Goal: Information Seeking & Learning: Learn about a topic

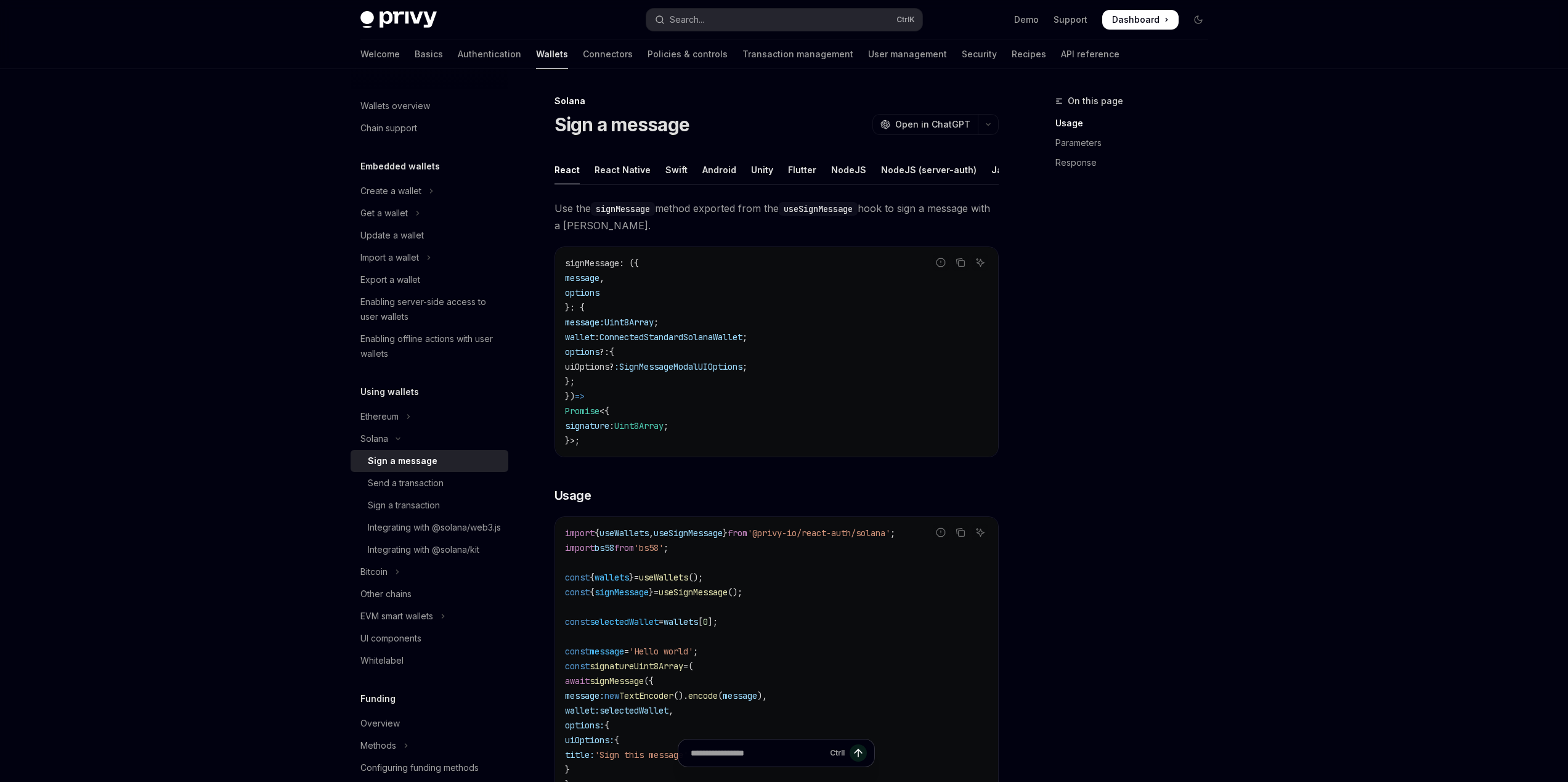
type textarea "*"
click at [721, 21] on button "Search... Ctrl K" at bounding box center [784, 20] width 276 height 22
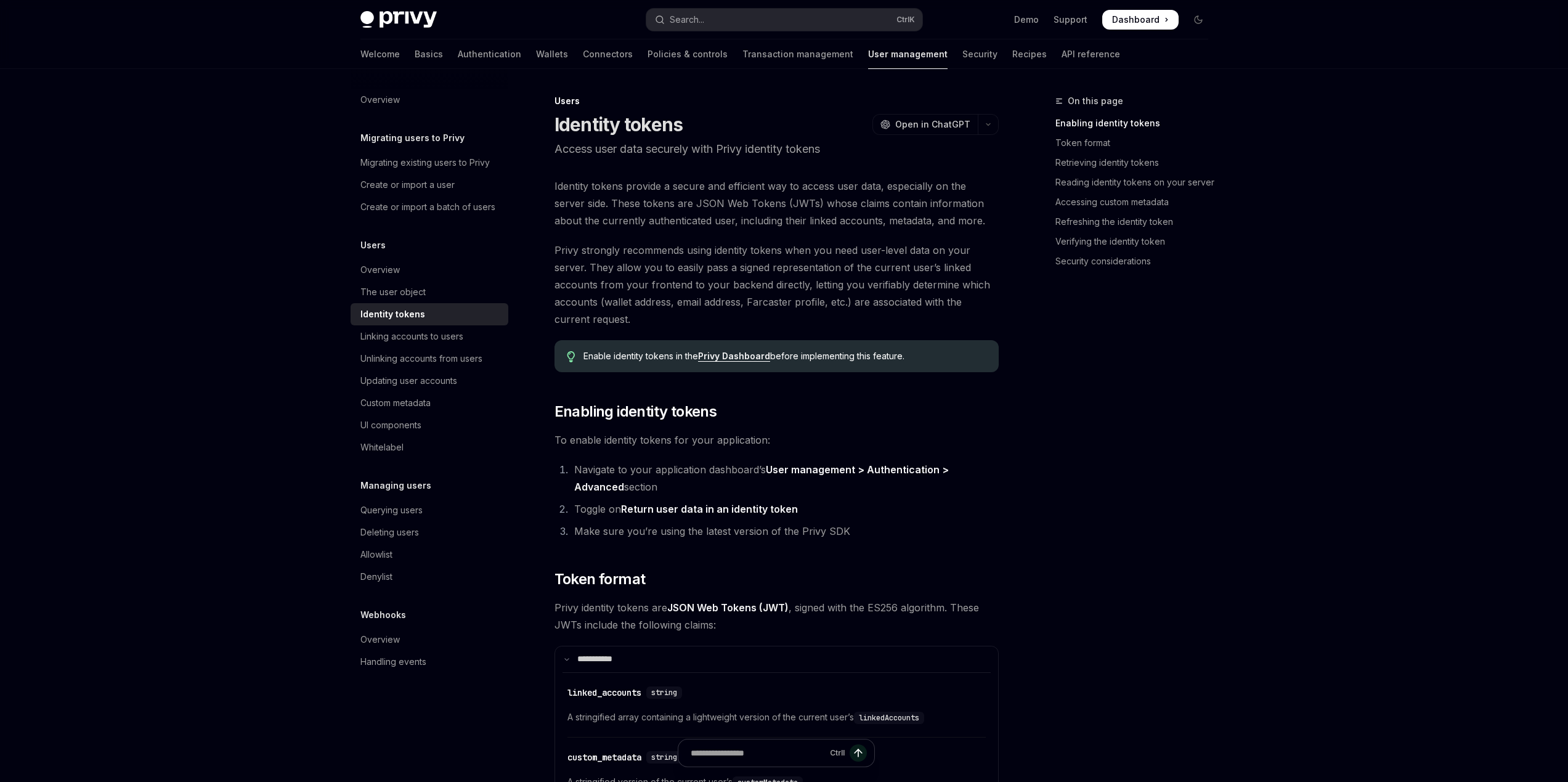
type textarea "*"
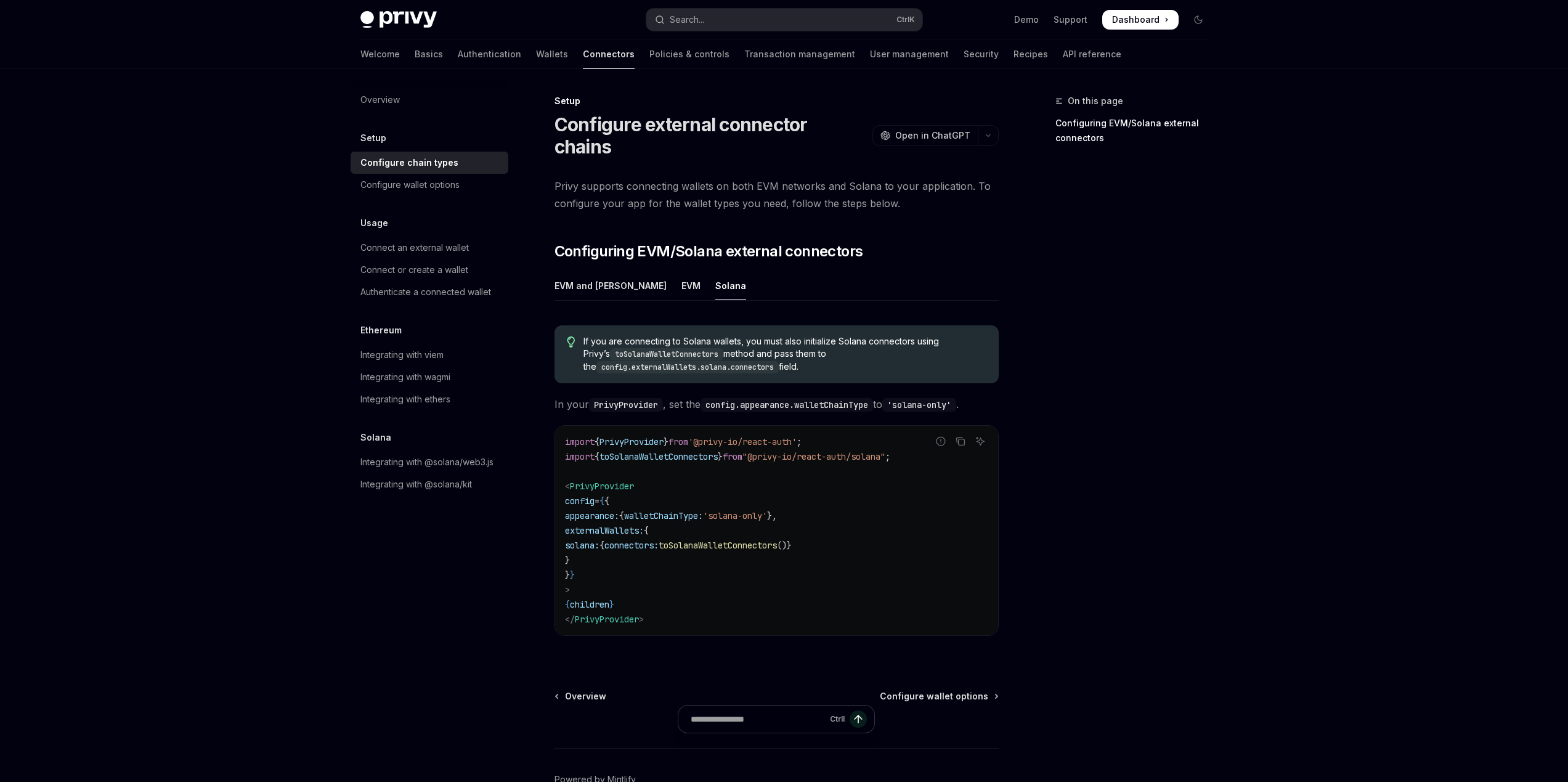
type textarea "*"
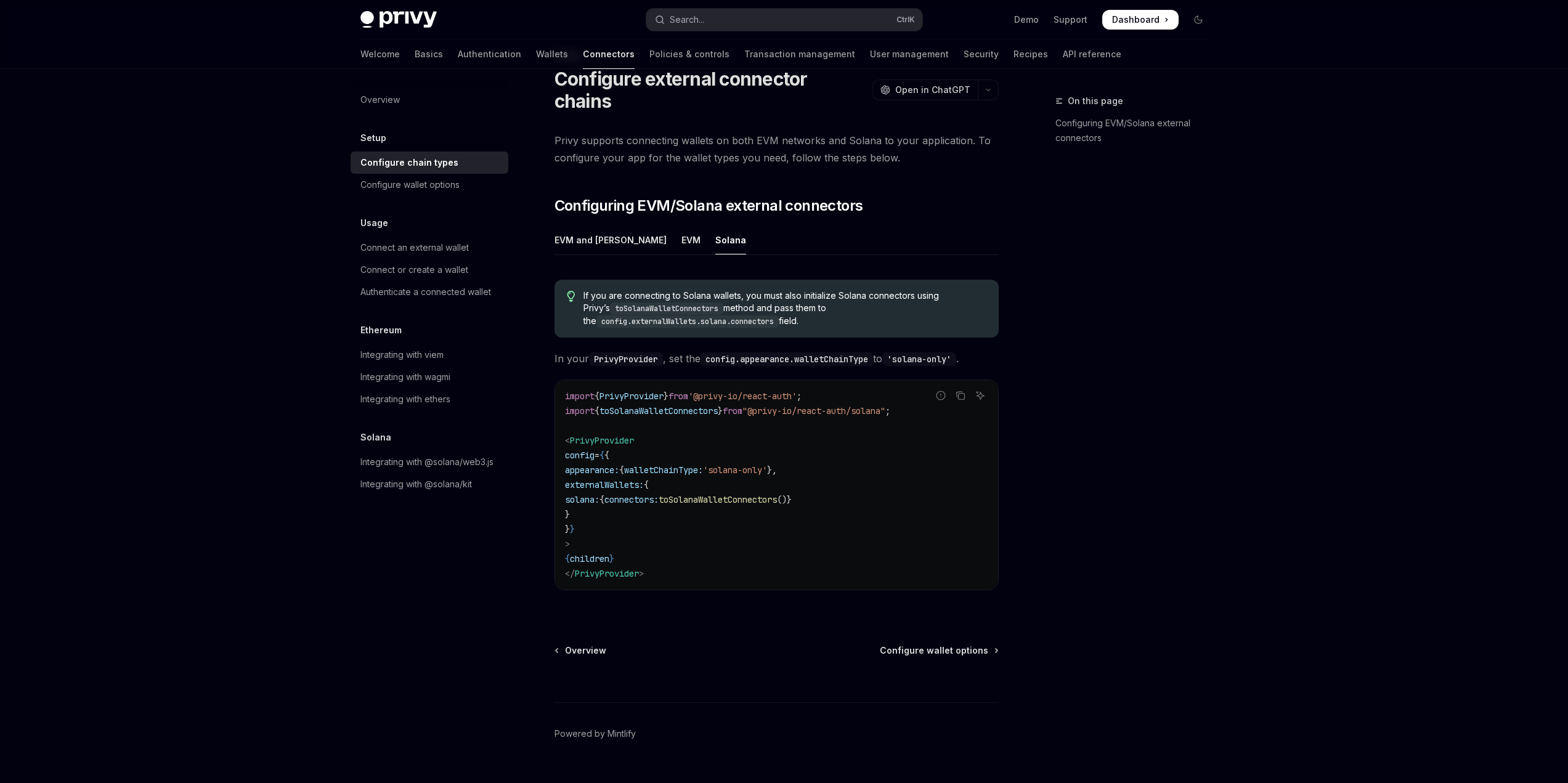
scroll to position [50, 0]
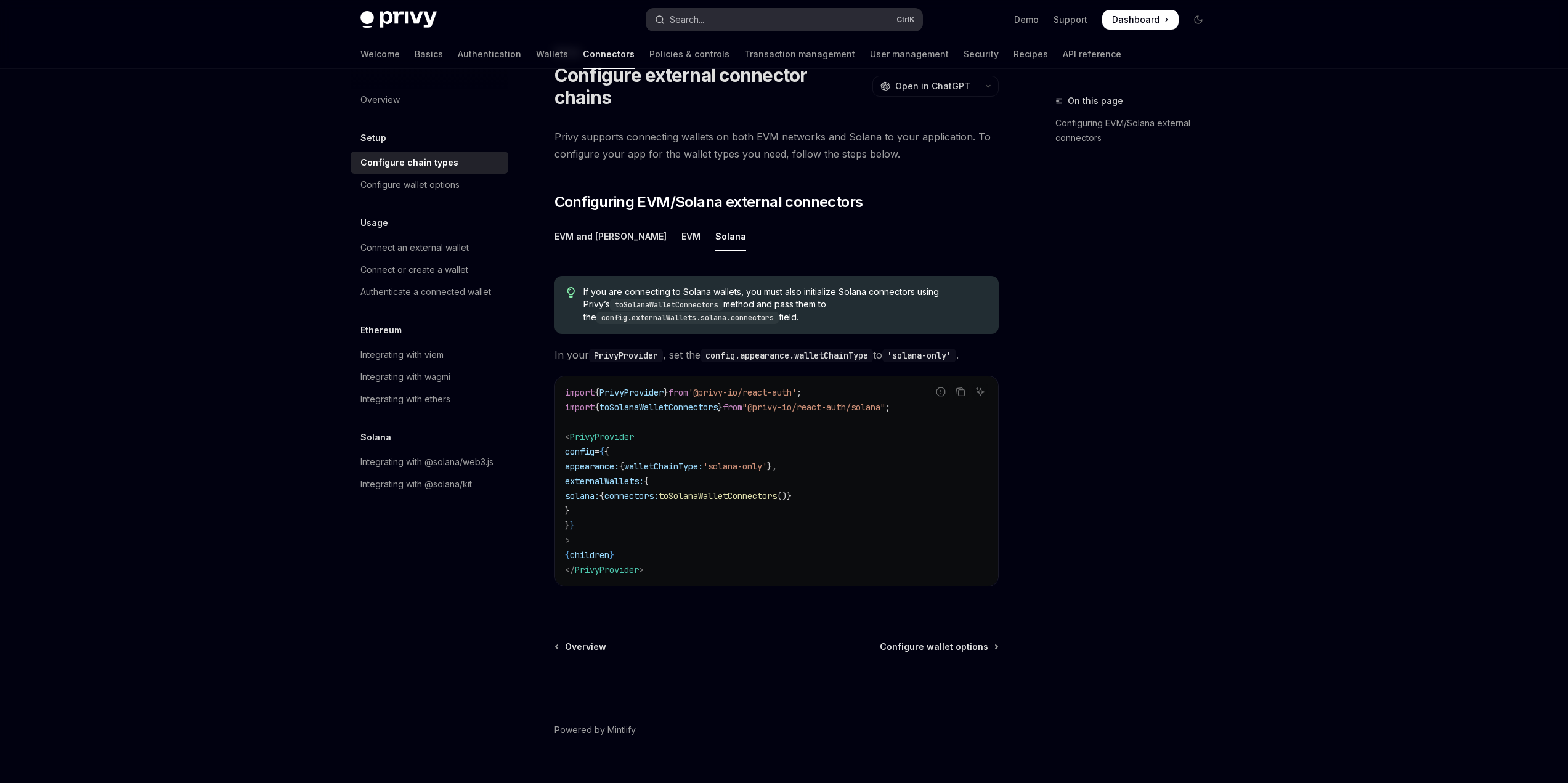
click at [744, 13] on button "Search... Ctrl K" at bounding box center [784, 20] width 276 height 22
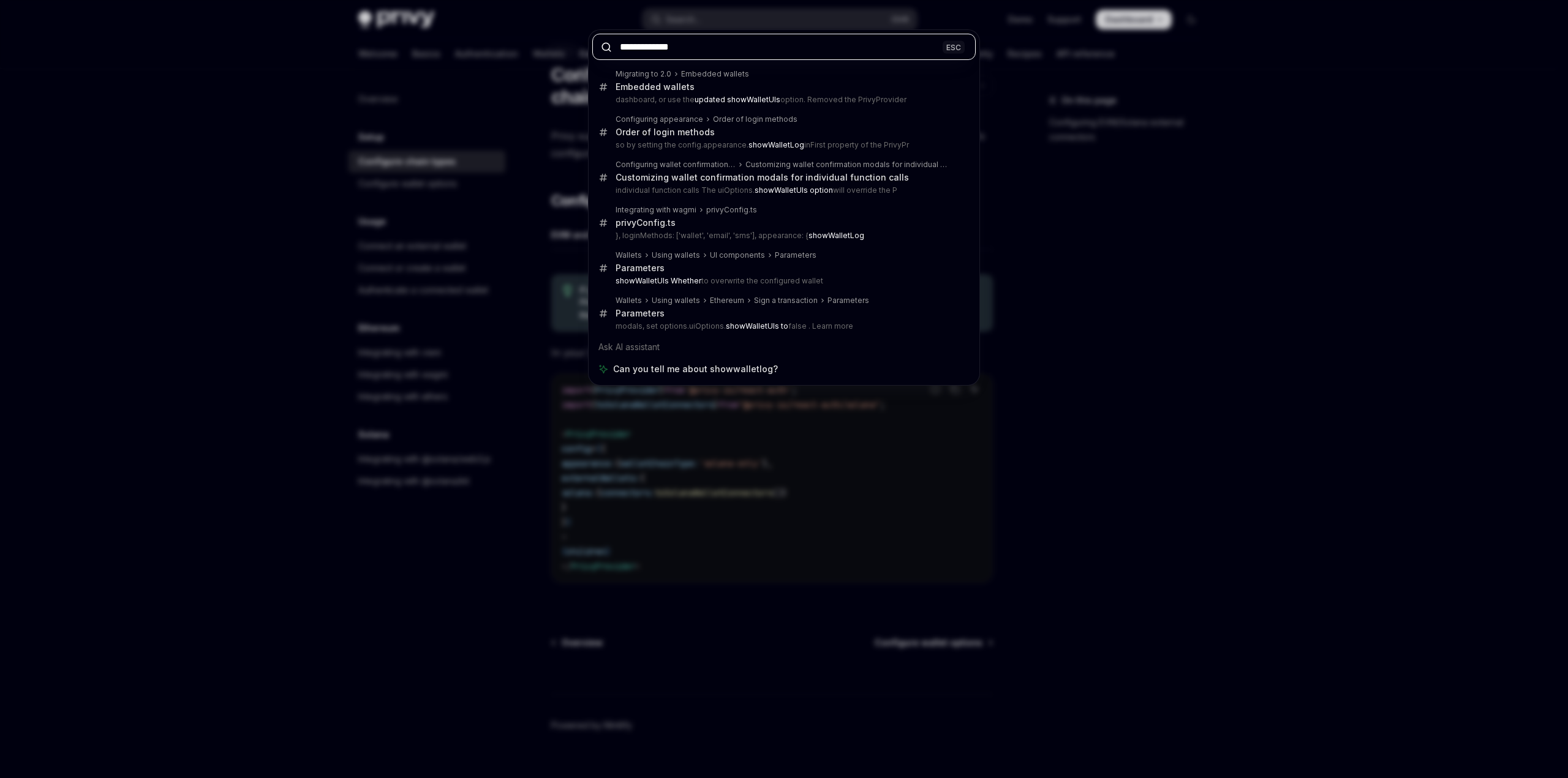
click at [709, 49] on input "**********" at bounding box center [784, 47] width 383 height 26
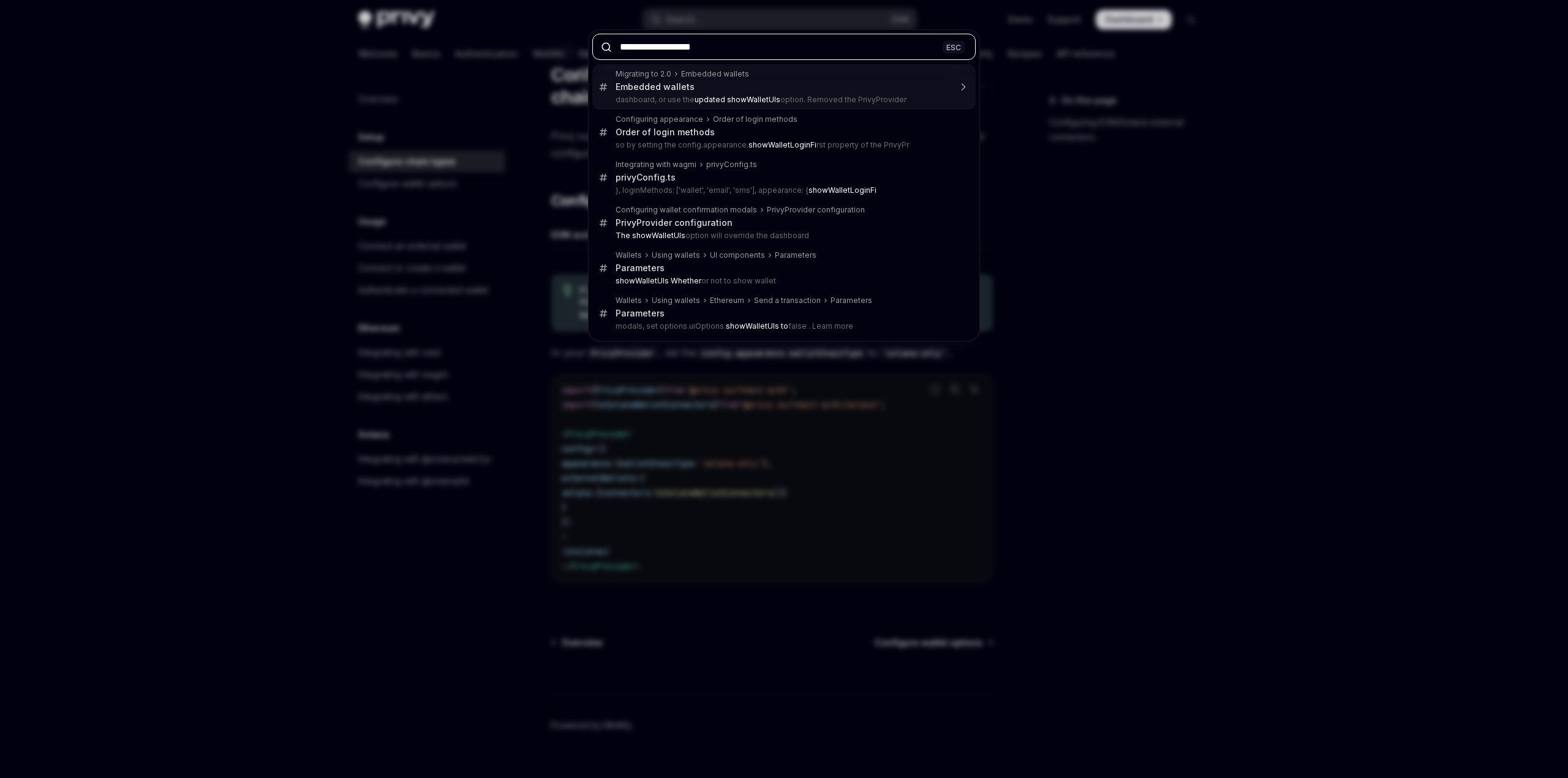
type input "**********"
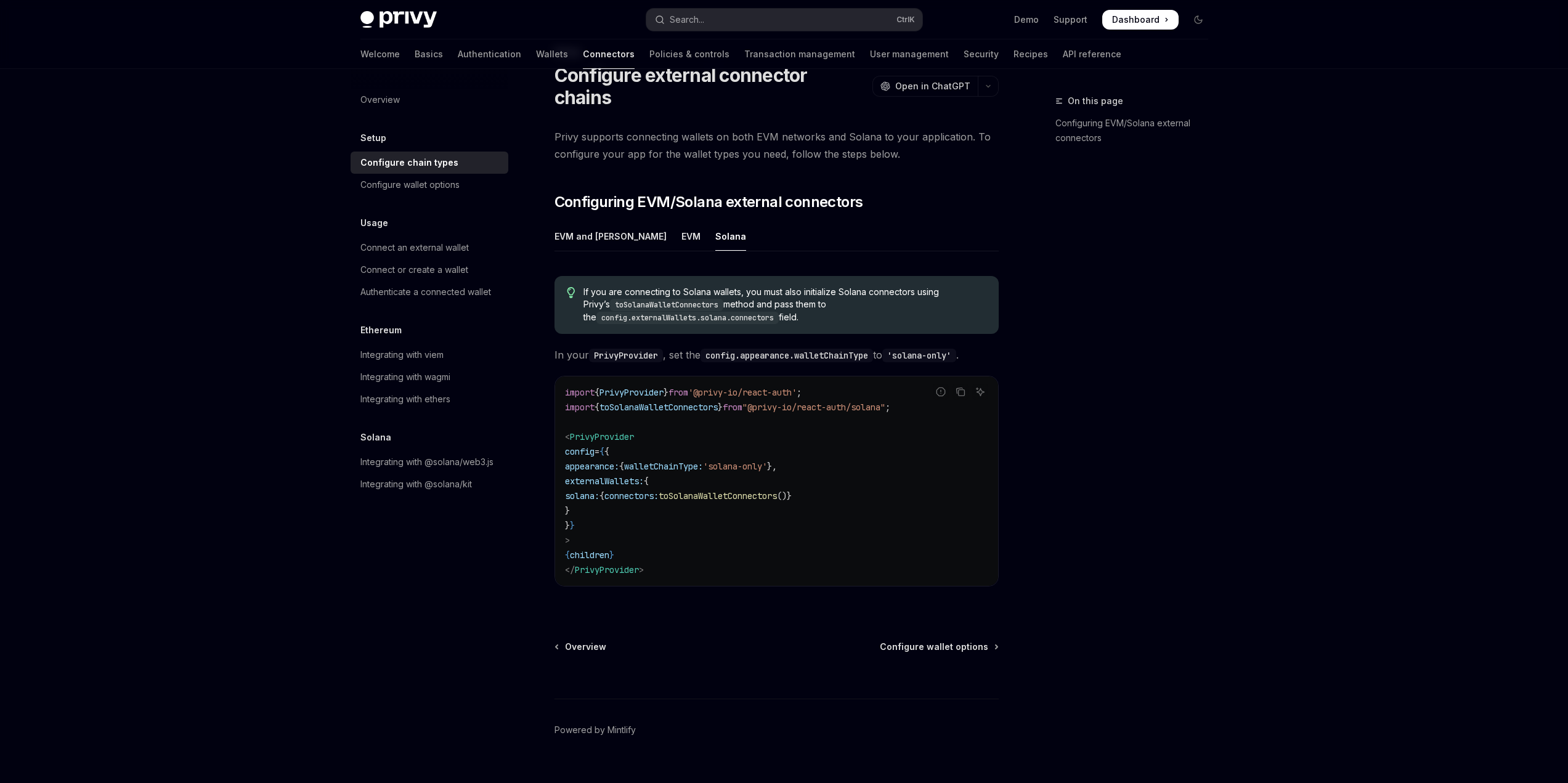
scroll to position [2337, 0]
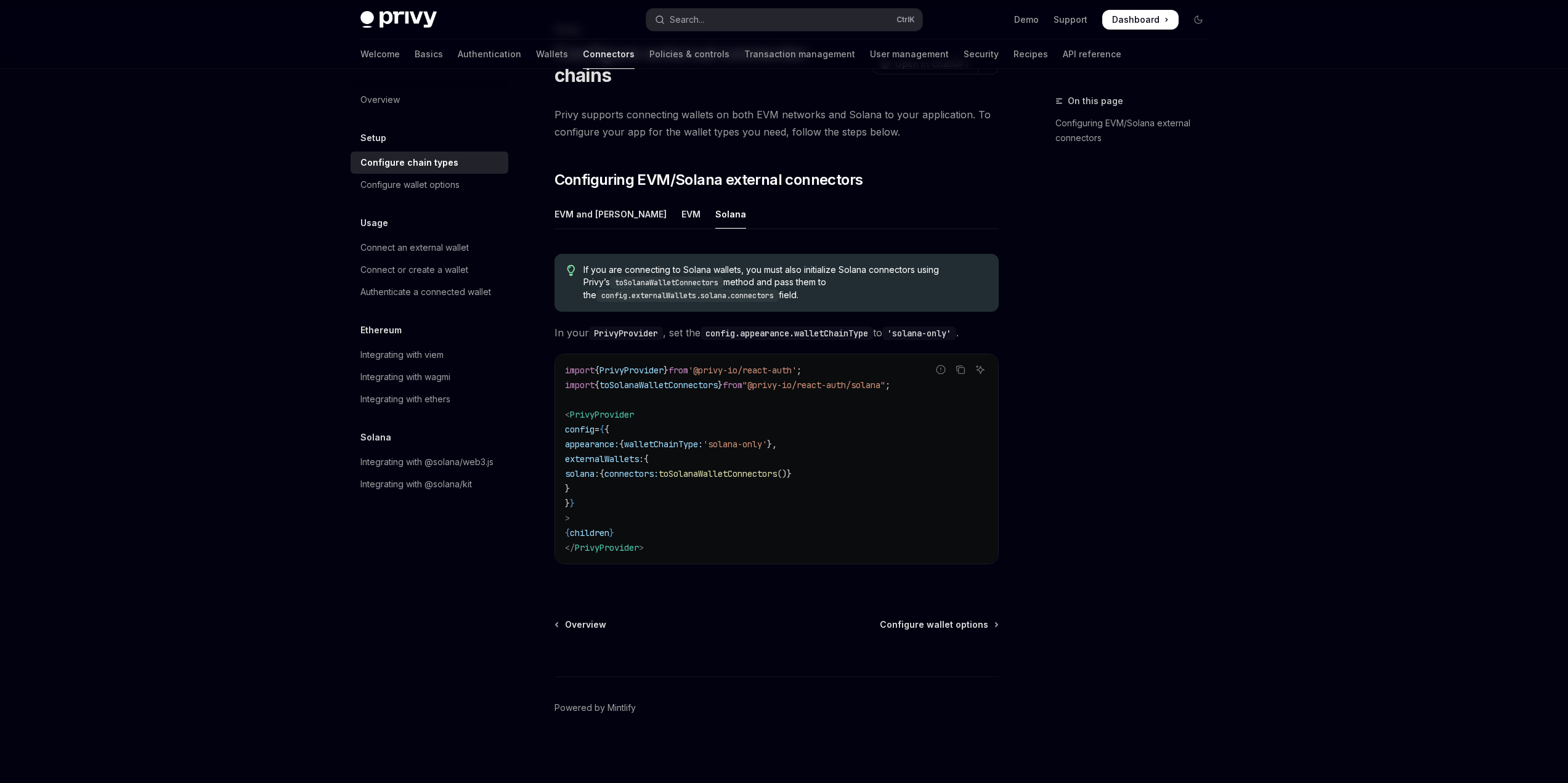
type textarea "*"
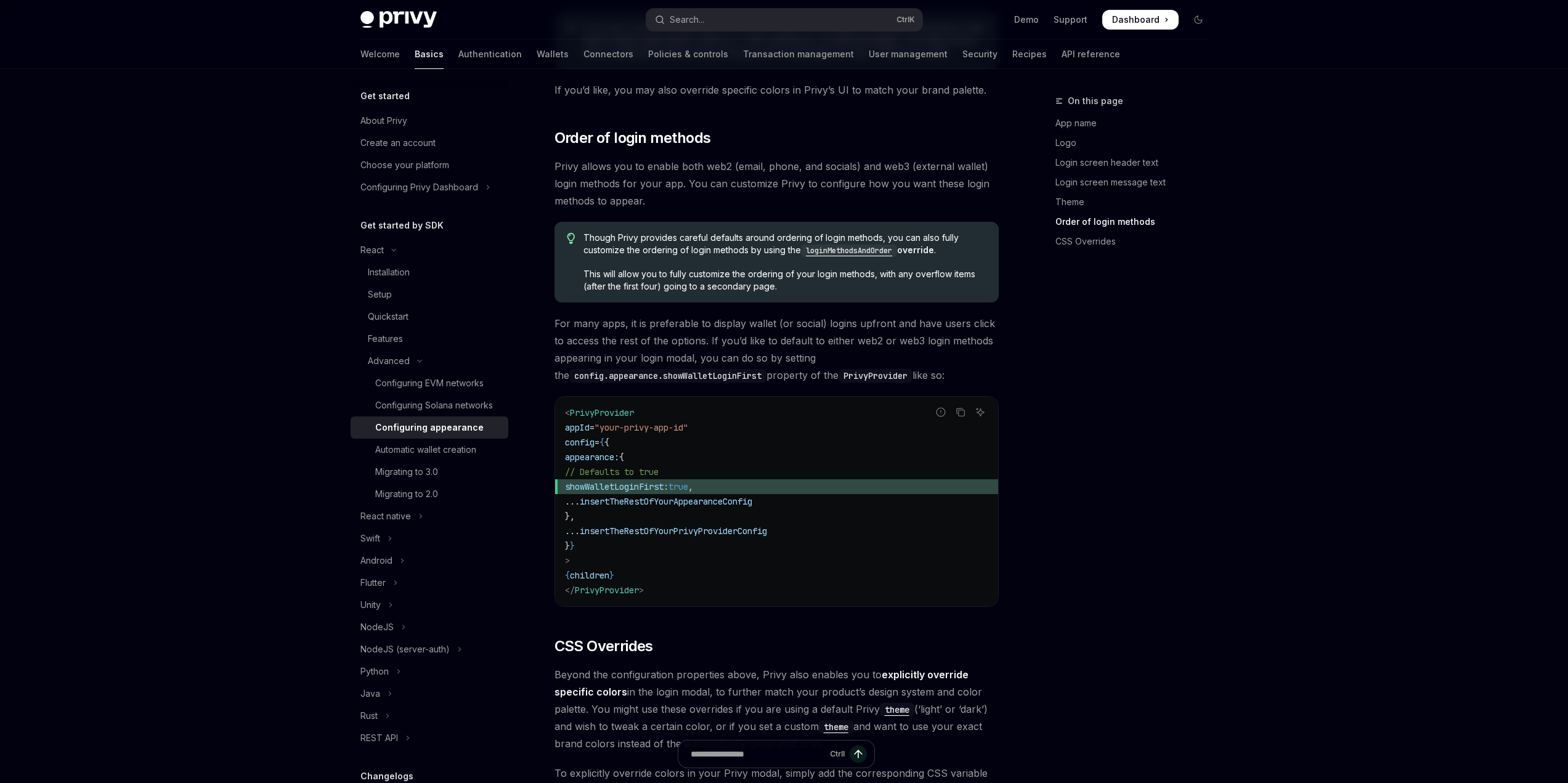
drag, startPoint x: 733, startPoint y: 450, endPoint x: 597, endPoint y: 453, distance: 136.0
click at [597, 479] on span "showWalletLoginFirst: true ," at bounding box center [776, 486] width 424 height 15
copy span "showWalletLoginFirst: true"
